Goal: Transaction & Acquisition: Purchase product/service

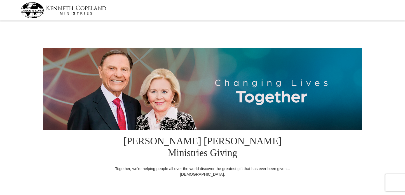
select select "MO"
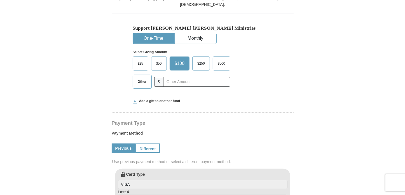
scroll to position [178, 0]
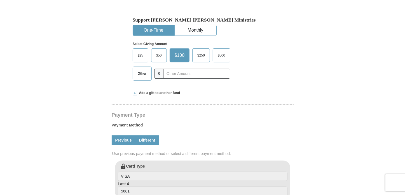
click at [148, 135] on link "Different" at bounding box center [146, 140] width 23 height 10
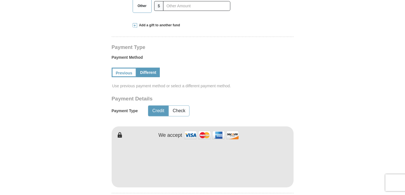
scroll to position [254, 0]
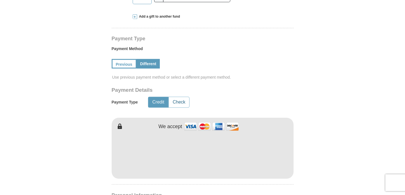
click at [174, 97] on button "Check" at bounding box center [179, 102] width 20 height 10
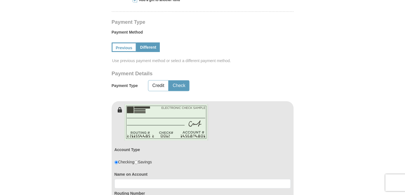
scroll to position [305, 0]
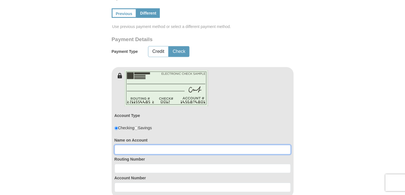
click at [178, 145] on input at bounding box center [202, 150] width 176 height 10
type input "[PERSON_NAME]"
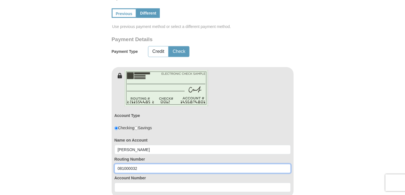
type input "081000032"
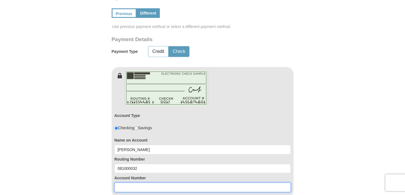
click at [180, 183] on input at bounding box center [202, 188] width 176 height 10
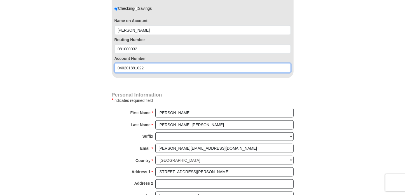
scroll to position [432, 0]
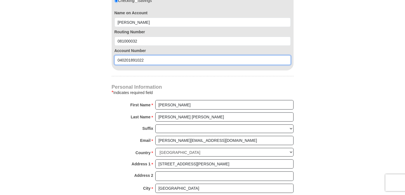
type input "040201891022"
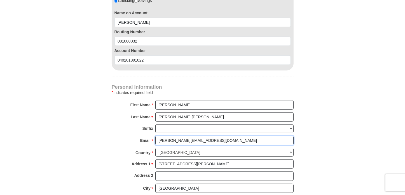
click at [207, 136] on input "[PERSON_NAME][EMAIL_ADDRESS][DOMAIN_NAME]" at bounding box center [224, 141] width 138 height 10
type input "[PERSON_NAME][EMAIL_ADDRESS][DOMAIN_NAME]"
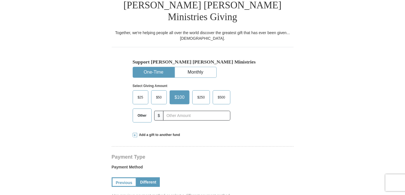
scroll to position [127, 0]
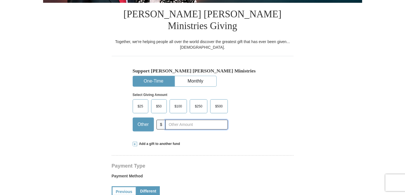
click at [187, 120] on input "text" at bounding box center [196, 125] width 62 height 10
type input "110.00"
click at [249, 108] on div "$25 $50 $100 $250 $500 $" at bounding box center [191, 117] width 116 height 36
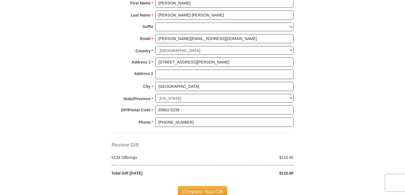
scroll to position [559, 0]
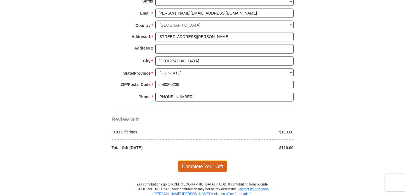
click at [207, 161] on span "Complete Your Gift" at bounding box center [202, 167] width 49 height 12
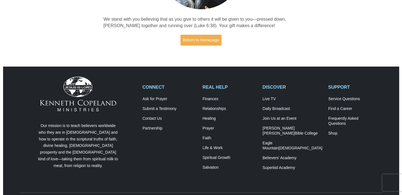
scroll to position [111, 0]
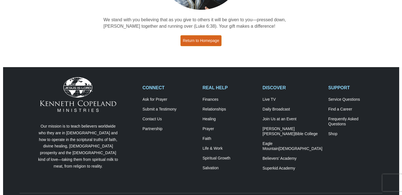
click at [194, 39] on link "Return to Homepage" at bounding box center [201, 40] width 41 height 11
